Goal: Task Accomplishment & Management: Use online tool/utility

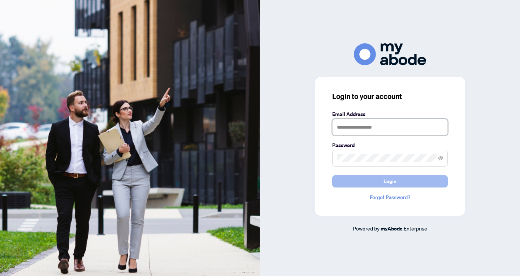
type input "**********"
click at [390, 184] on span "Login" at bounding box center [390, 182] width 13 height 12
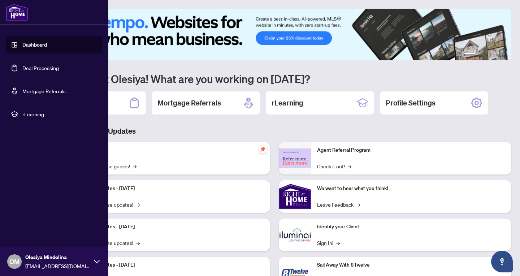
click at [52, 69] on link "Deal Processing" at bounding box center [40, 68] width 36 height 7
